Goal: Task Accomplishment & Management: Use online tool/utility

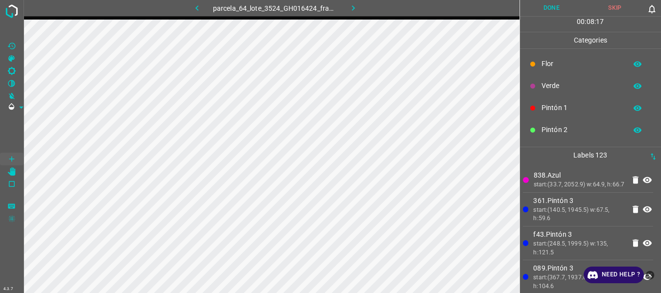
scroll to position [86, 0]
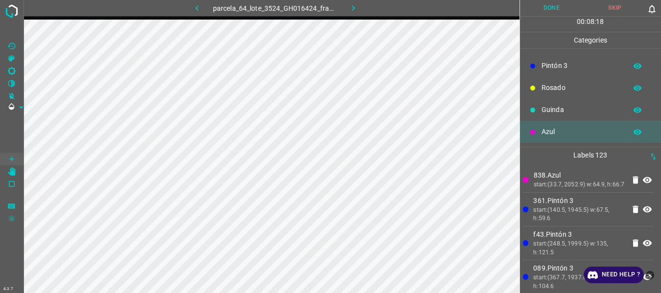
click at [567, 63] on p "Pintón 3" at bounding box center [582, 66] width 80 height 10
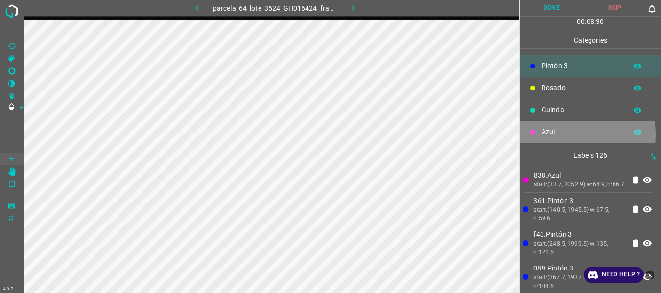
click at [553, 135] on p "Azul" at bounding box center [582, 132] width 80 height 10
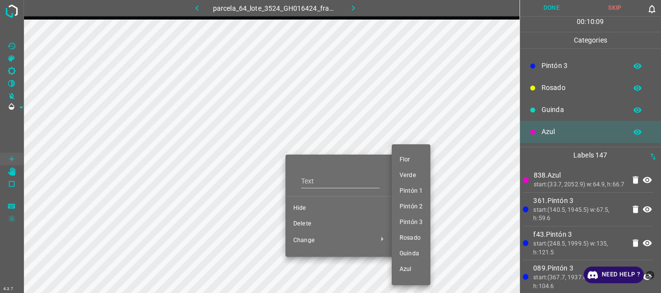
click at [305, 223] on div at bounding box center [330, 146] width 661 height 293
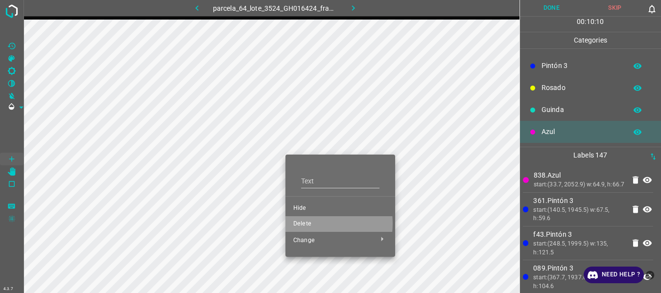
click at [304, 224] on span "Delete" at bounding box center [340, 224] width 94 height 9
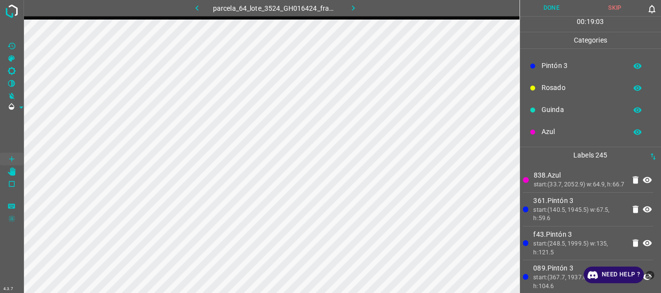
click at [549, 10] on button "Done" at bounding box center [552, 8] width 64 height 16
click at [353, 7] on icon "button" at bounding box center [353, 8] width 10 height 10
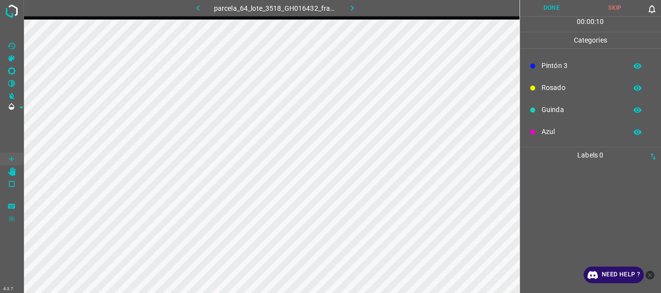
click at [353, 7] on icon "button" at bounding box center [352, 7] width 3 height 5
click at [351, 5] on icon "button" at bounding box center [353, 8] width 10 height 10
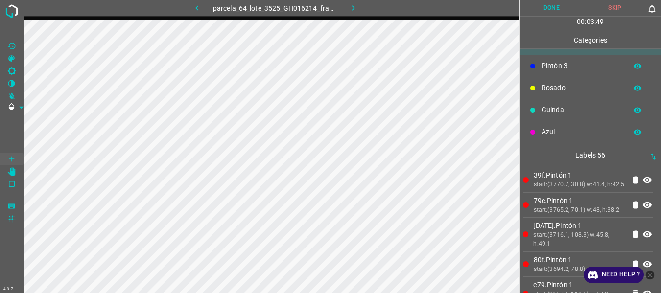
click at [25, 172] on div "4.3.7 parcela_64_lote_3525_GH016214_frame_00212_205104.jpg Done Skip 0 00 : 03 …" at bounding box center [330, 146] width 661 height 293
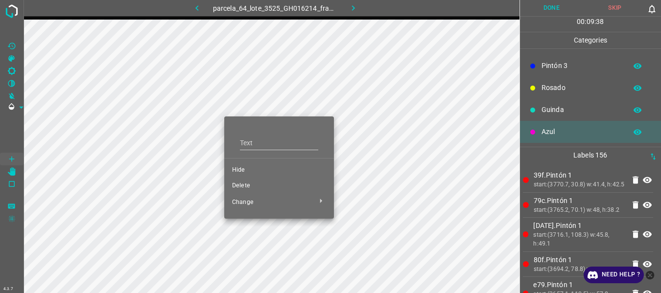
click at [236, 187] on span "Delete" at bounding box center [279, 186] width 94 height 9
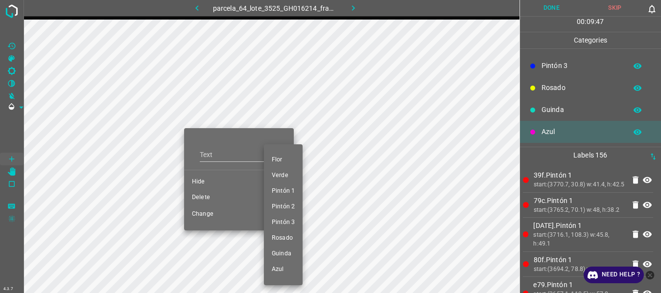
click at [202, 196] on div at bounding box center [330, 146] width 661 height 293
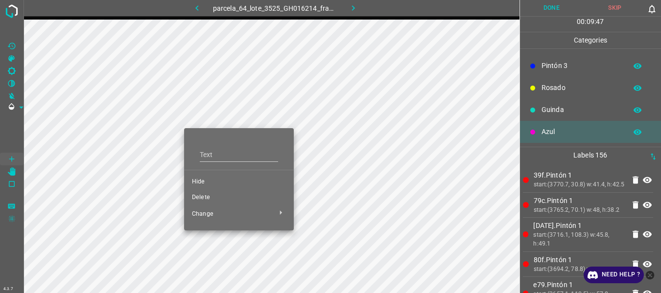
click at [202, 197] on span "Delete" at bounding box center [239, 198] width 94 height 9
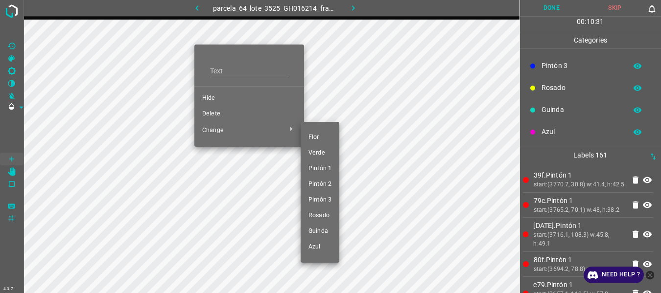
click at [315, 170] on span "Pintón 1" at bounding box center [320, 169] width 23 height 9
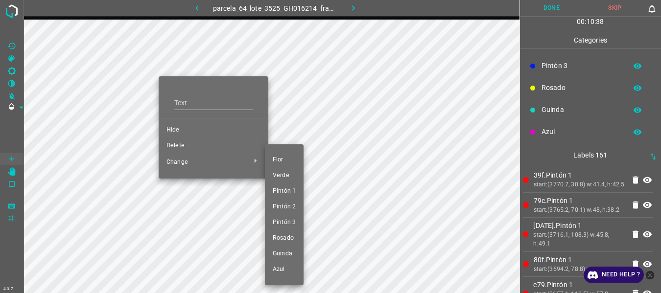
click at [281, 190] on span "Pintón 1" at bounding box center [284, 191] width 23 height 9
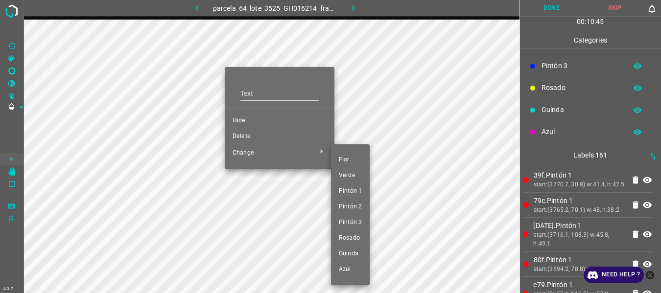
click at [350, 191] on span "Pintón 1" at bounding box center [350, 191] width 23 height 9
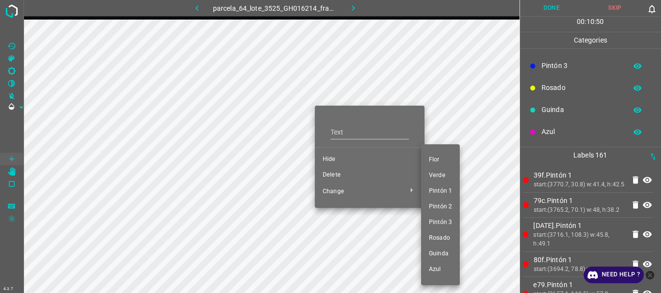
click at [437, 195] on span "Pintón 1" at bounding box center [440, 191] width 23 height 9
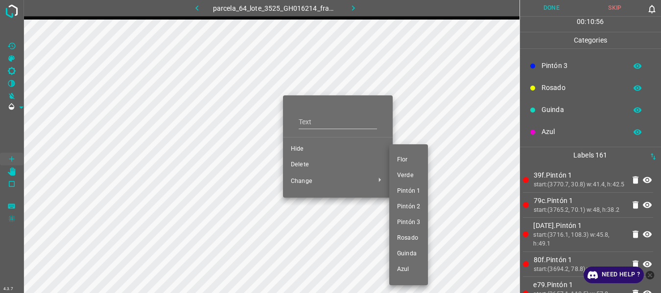
click at [405, 190] on span "Pintón 1" at bounding box center [408, 191] width 23 height 9
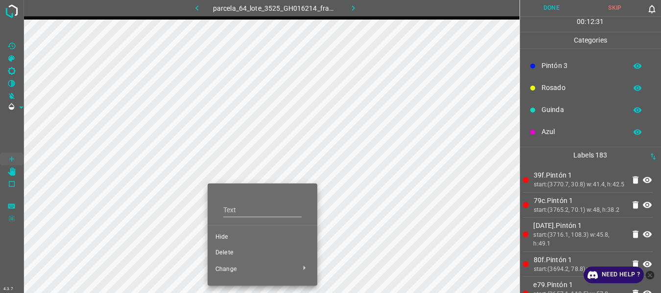
click at [224, 252] on span "Delete" at bounding box center [263, 253] width 94 height 9
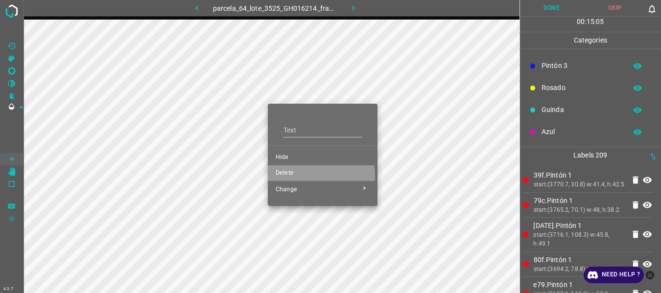
click at [287, 176] on span "Delete" at bounding box center [323, 173] width 94 height 9
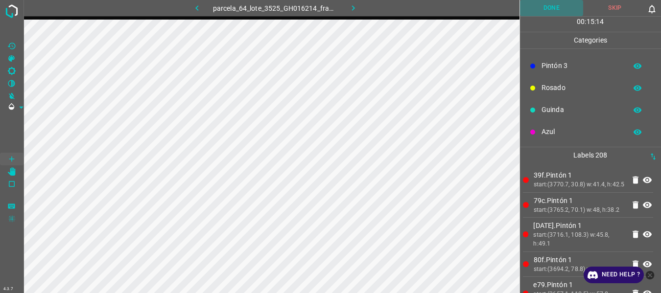
click at [561, 9] on button "Done" at bounding box center [552, 8] width 64 height 16
click at [353, 8] on icon "button" at bounding box center [353, 8] width 10 height 10
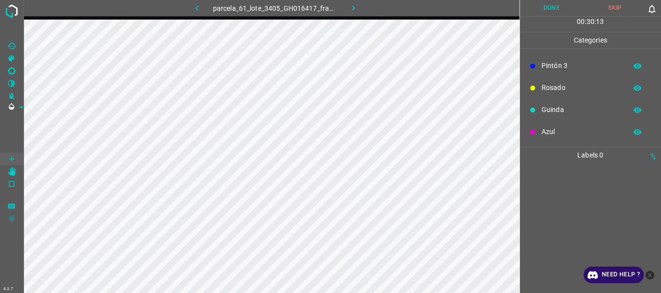
scroll to position [0, 0]
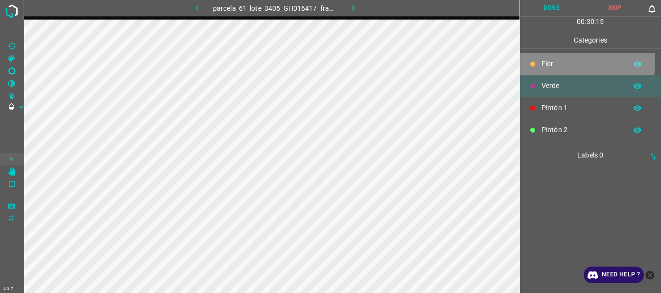
click at [551, 62] on p "Flor" at bounding box center [582, 64] width 80 height 10
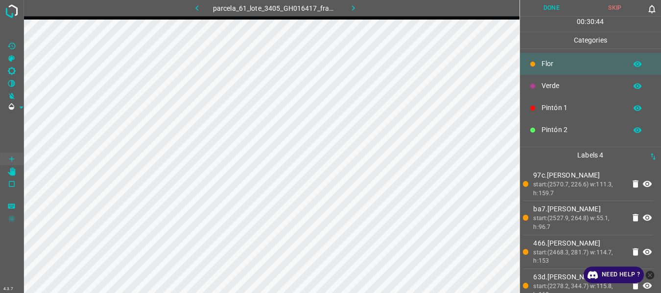
click at [564, 83] on p "Verde" at bounding box center [582, 86] width 80 height 10
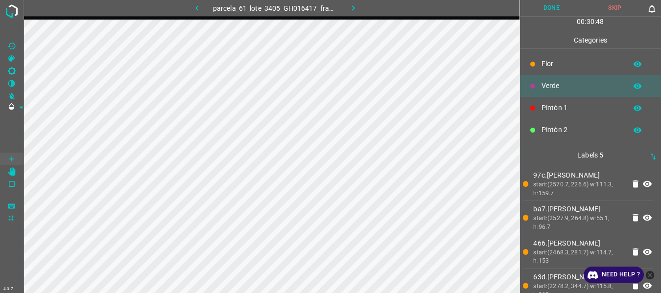
click at [553, 7] on button "Done" at bounding box center [552, 8] width 64 height 16
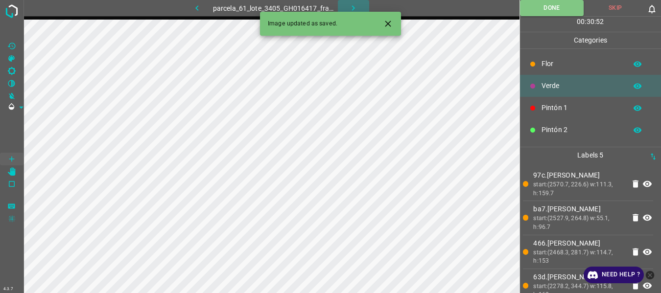
click at [356, 5] on icon "button" at bounding box center [353, 8] width 10 height 10
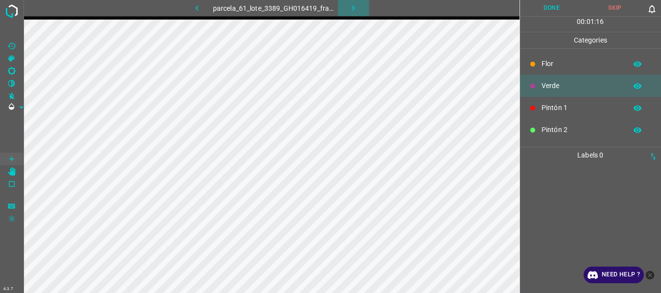
click at [347, 4] on button "button" at bounding box center [353, 8] width 31 height 16
click at [549, 108] on p "Pintón 1" at bounding box center [582, 108] width 80 height 10
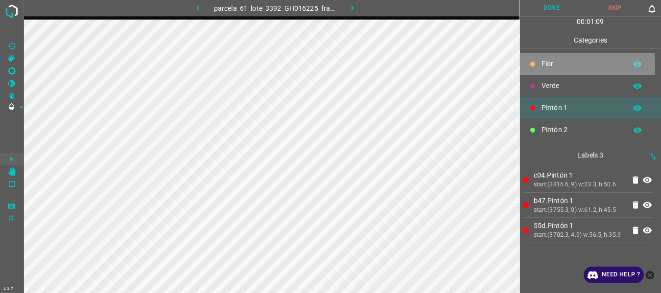
click at [537, 66] on div at bounding box center [533, 64] width 10 height 10
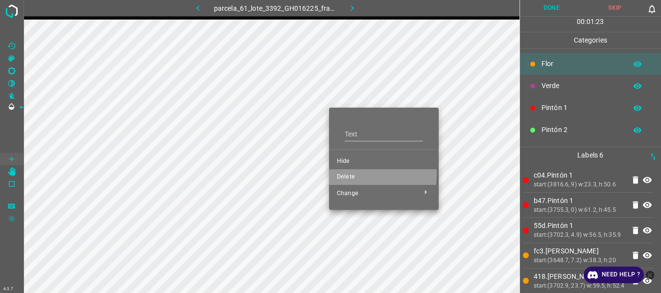
click at [361, 174] on span "Delete" at bounding box center [384, 177] width 94 height 9
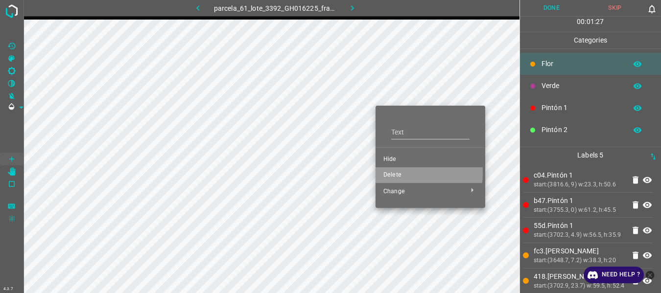
click at [398, 173] on span "Delete" at bounding box center [431, 175] width 94 height 9
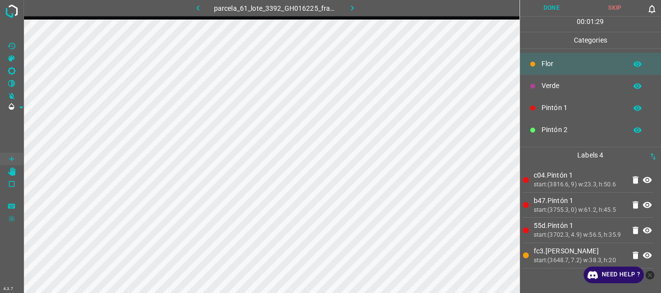
click at [557, 110] on p "Pintón 1" at bounding box center [582, 108] width 80 height 10
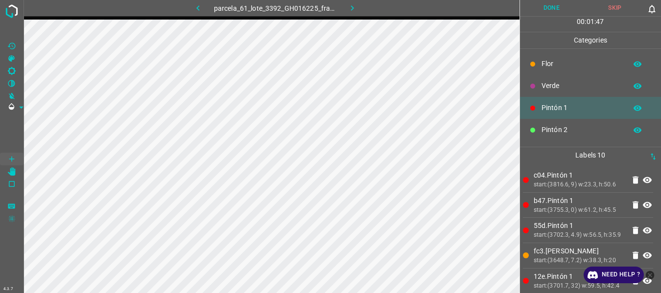
click at [547, 66] on p "Flor" at bounding box center [582, 64] width 80 height 10
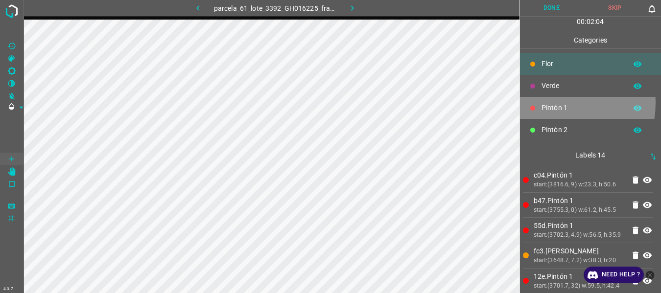
click at [551, 103] on p "Pintón 1" at bounding box center [582, 108] width 80 height 10
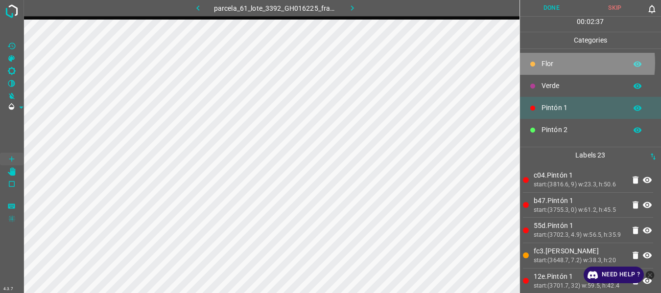
click at [555, 63] on p "Flor" at bounding box center [582, 64] width 80 height 10
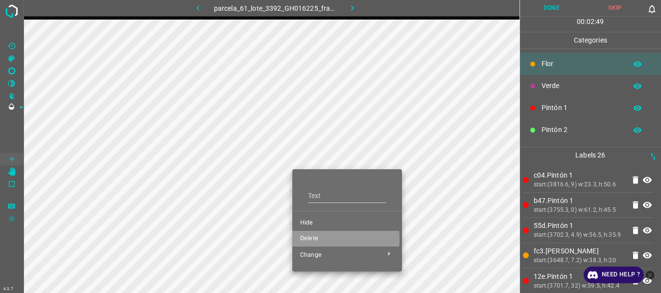
click at [306, 240] on span "Delete" at bounding box center [347, 239] width 94 height 9
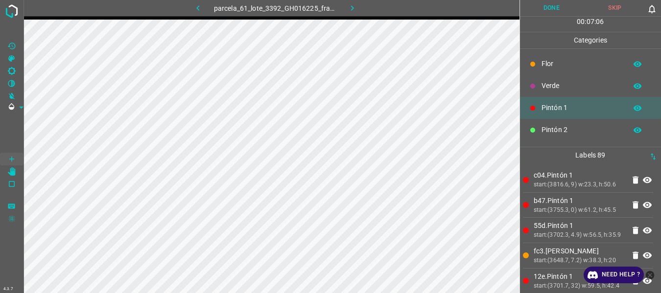
click at [558, 62] on p "Flor" at bounding box center [582, 64] width 80 height 10
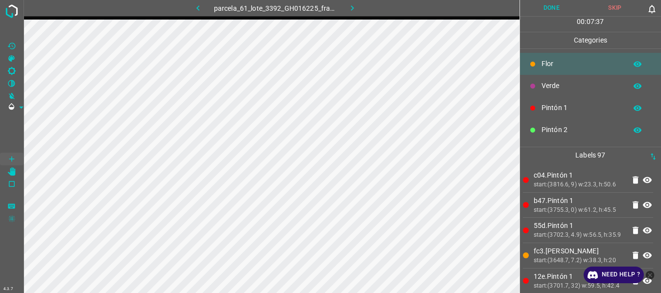
click at [546, 107] on p "Pintón 1" at bounding box center [582, 108] width 80 height 10
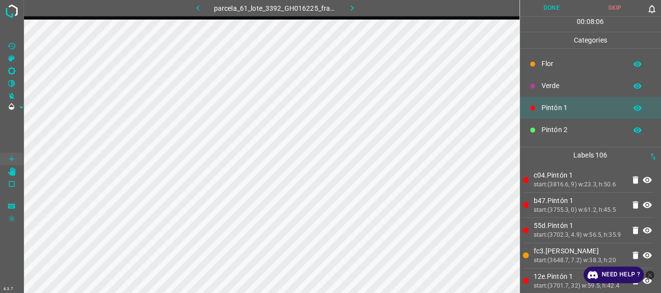
click at [550, 66] on p "Flor" at bounding box center [582, 64] width 80 height 10
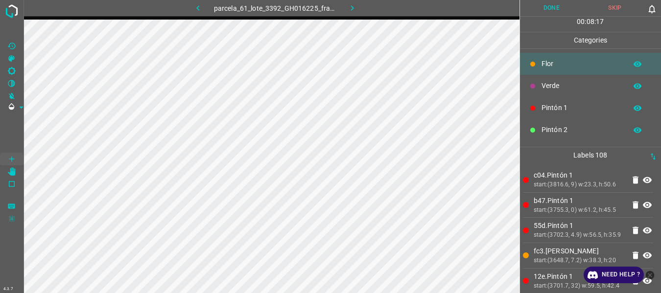
click at [560, 106] on p "Pintón 1" at bounding box center [582, 108] width 80 height 10
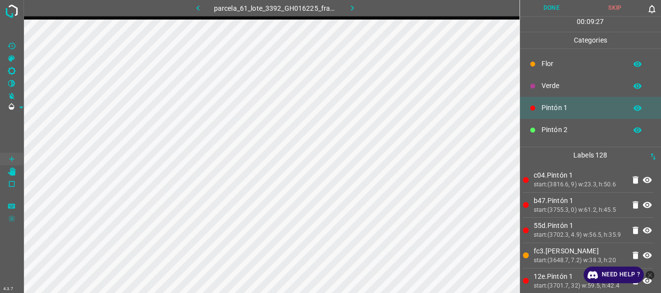
click at [543, 64] on p "Flor" at bounding box center [582, 64] width 80 height 10
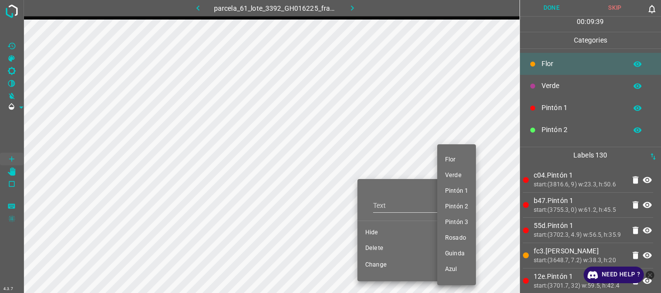
click at [377, 248] on div at bounding box center [330, 146] width 661 height 293
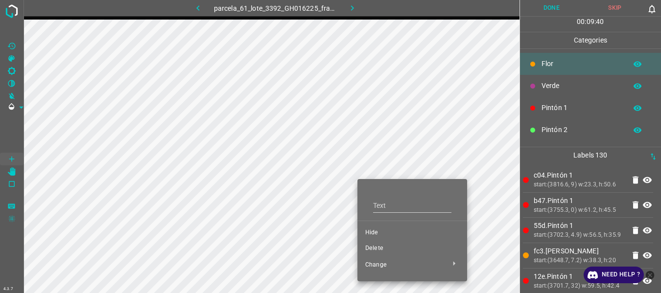
click at [379, 250] on span "Delete" at bounding box center [412, 248] width 94 height 9
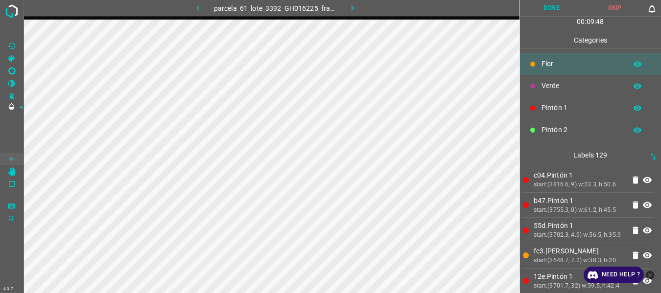
click at [557, 108] on p "Pintón 1" at bounding box center [582, 108] width 80 height 10
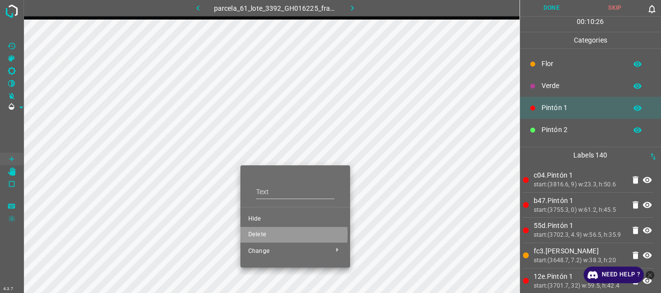
click at [259, 235] on span "Delete" at bounding box center [295, 235] width 94 height 9
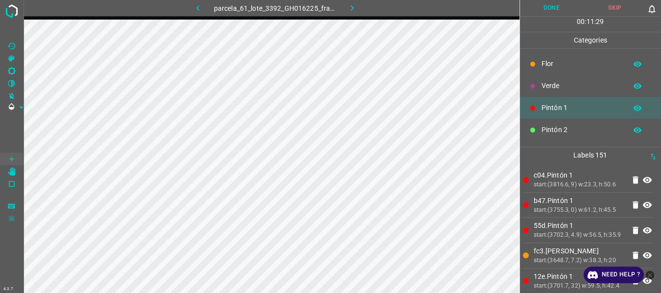
click at [543, 69] on p "Flor" at bounding box center [582, 64] width 80 height 10
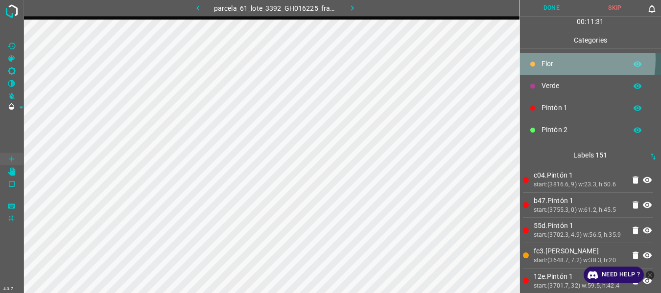
click at [551, 59] on p "Flor" at bounding box center [582, 64] width 80 height 10
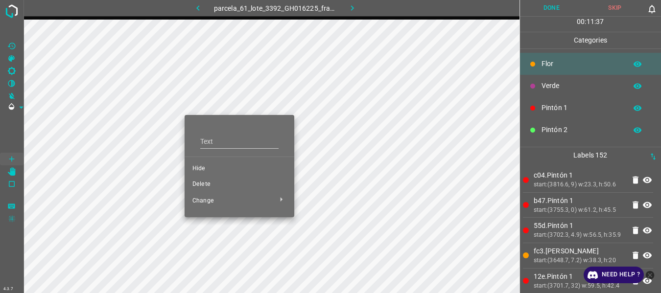
click at [210, 185] on span "Delete" at bounding box center [240, 184] width 94 height 9
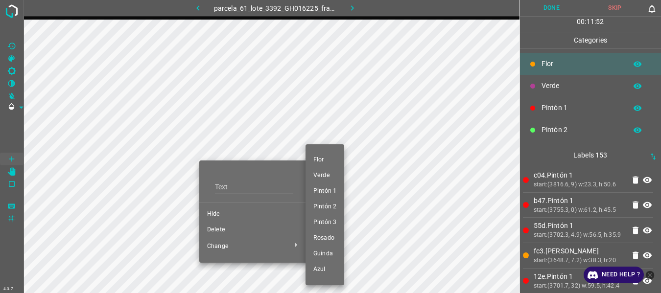
click at [220, 230] on div at bounding box center [330, 146] width 661 height 293
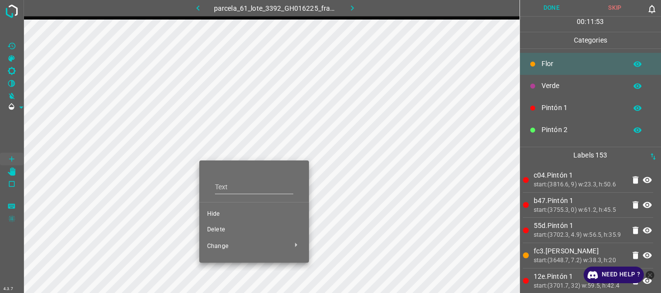
click at [224, 231] on span "Delete" at bounding box center [254, 230] width 94 height 9
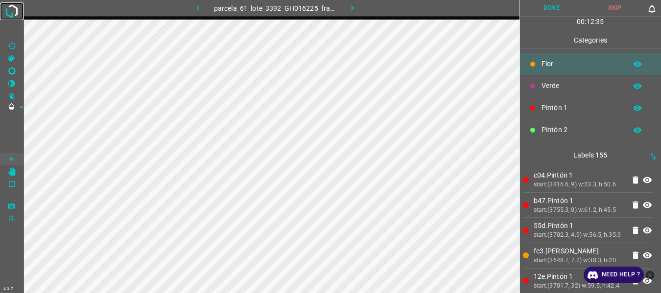
click at [17, 8] on img at bounding box center [12, 11] width 18 height 18
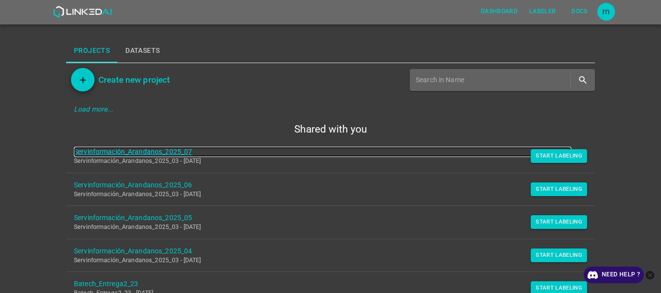
click at [124, 152] on link "Servinformación_Arandanos_2025_07" at bounding box center [323, 152] width 498 height 10
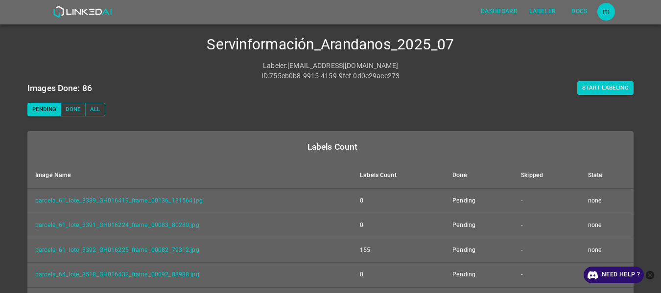
scroll to position [13, 0]
